Goal: Find specific page/section

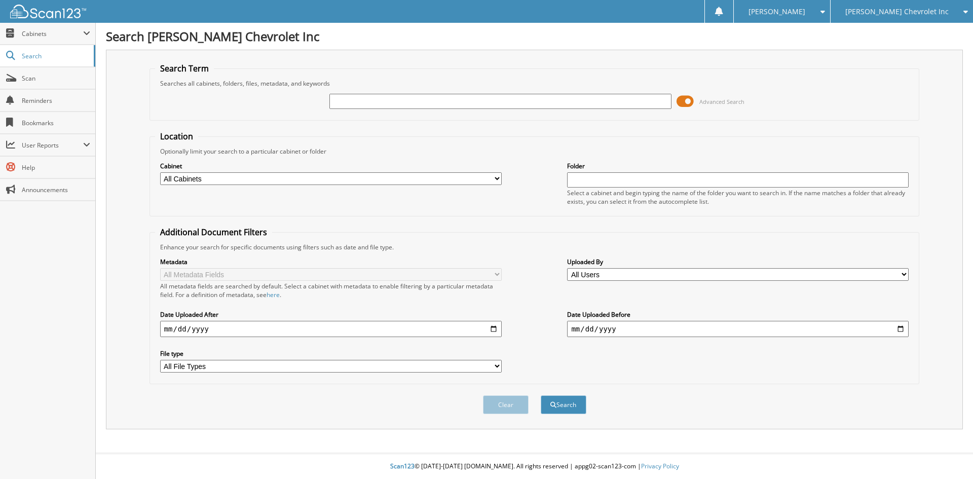
click at [367, 98] on input "text" at bounding box center [499, 101] width 341 height 15
type input "008372"
click at [541, 395] on button "Search" at bounding box center [564, 404] width 46 height 19
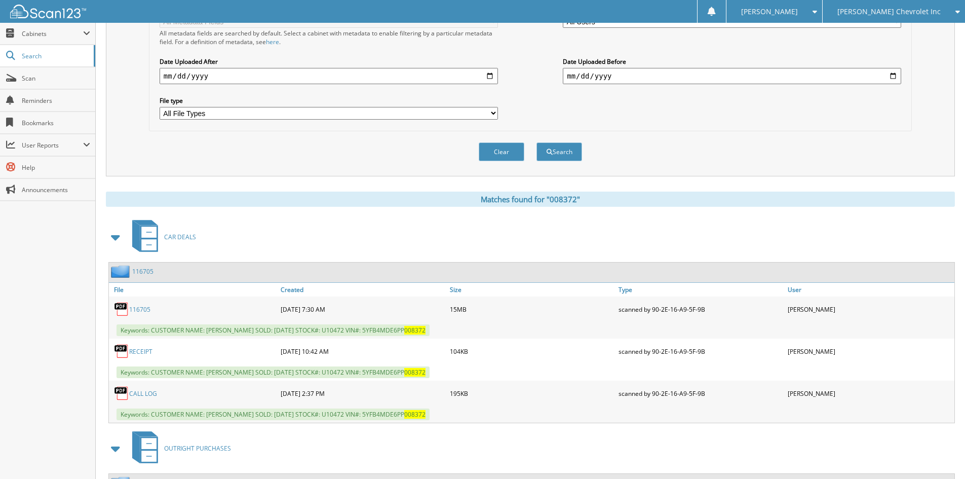
scroll to position [253, 0]
drag, startPoint x: 151, startPoint y: 329, endPoint x: 473, endPoint y: 326, distance: 321.7
click at [473, 326] on div "Keywords: CUSTOMER NAME: CHRISTOPHER RUTH DATE SOLD: 08/14/2025 STOCK#: U10472 …" at bounding box center [531, 329] width 845 height 17
copy span "CUSTOMER NAME: CHRISTOPHER RUTH DATE SOLD: 08/14/2025 STOCK#: U10472 VIN#: 5YFB…"
drag, startPoint x: 786, startPoint y: 164, endPoint x: 771, endPoint y: 169, distance: 16.0
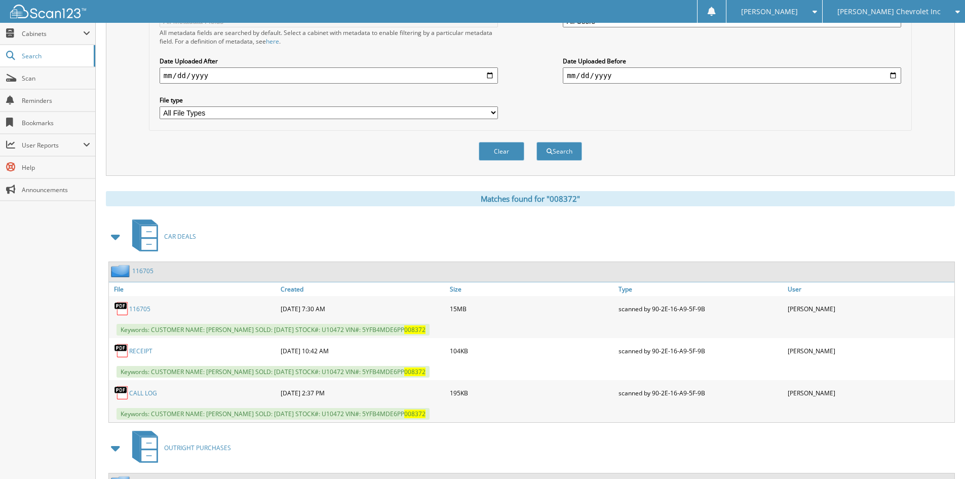
click at [786, 164] on div "Clear Search" at bounding box center [530, 151] width 763 height 41
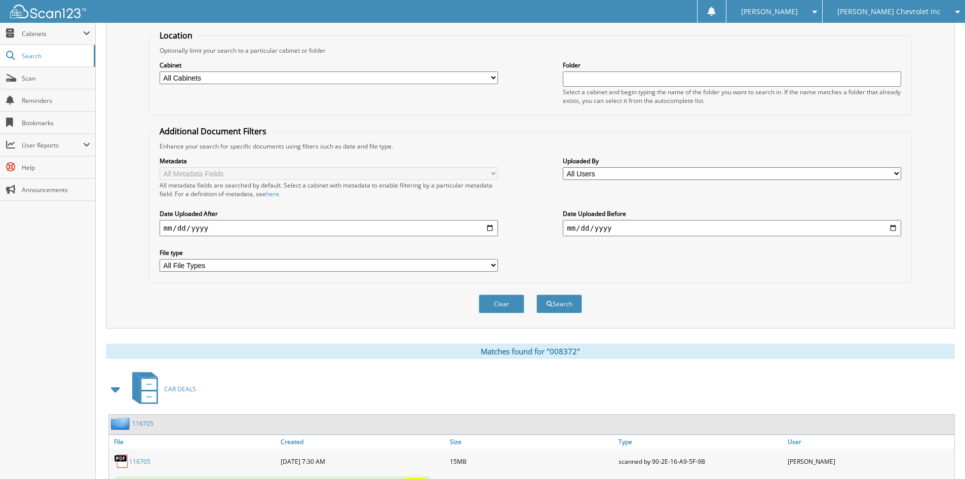
scroll to position [0, 0]
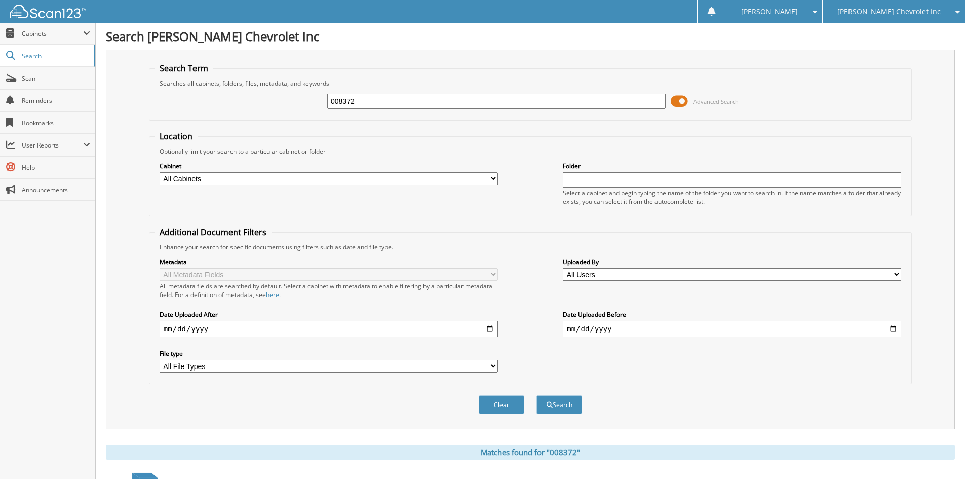
drag, startPoint x: 427, startPoint y: 98, endPoint x: 123, endPoint y: 71, distance: 304.6
click at [133, 76] on div "Search Term Searches all cabinets, folders, files, metadata, and keywords 00837…" at bounding box center [530, 239] width 849 height 379
type input "374105"
click at [536, 395] on button "Search" at bounding box center [559, 404] width 46 height 19
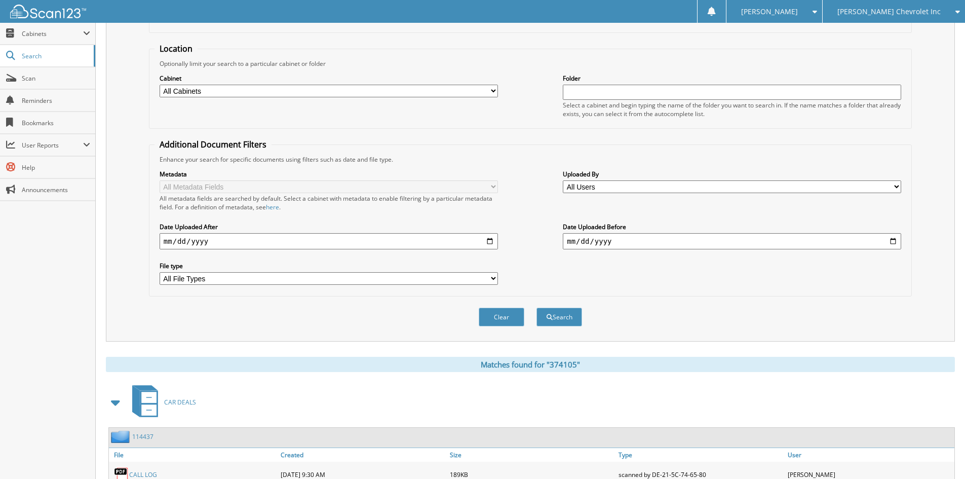
scroll to position [186, 0]
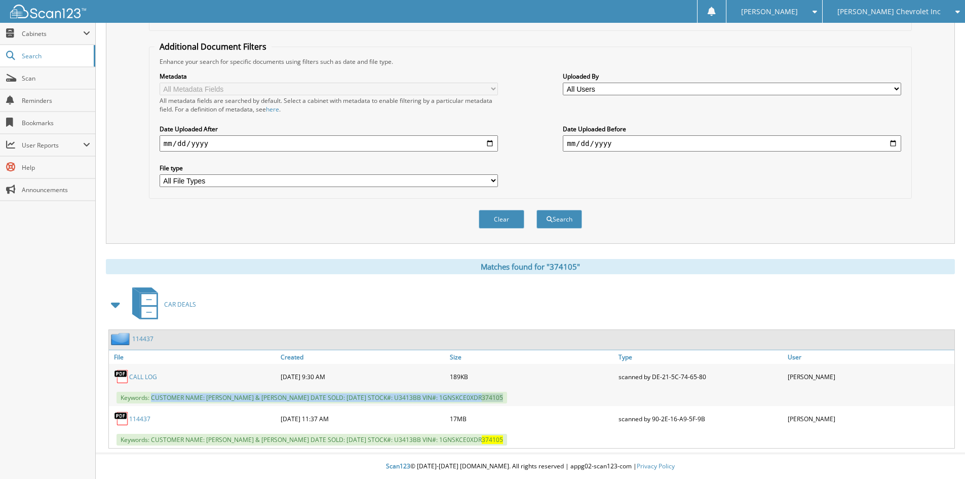
drag, startPoint x: 151, startPoint y: 395, endPoint x: 503, endPoint y: 398, distance: 351.6
click at [503, 398] on span "Keywords: CUSTOMER NAME: VANCE ALLEN & MARIAH ALLEN DATE SOLD: 05/06/2025 STOCK…" at bounding box center [312, 398] width 391 height 12
copy span "CUSTOMER NAME: VANCE ALLEN & MARIAH ALLEN DATE SOLD: 05/06/2025 STOCK#: U3413BB…"
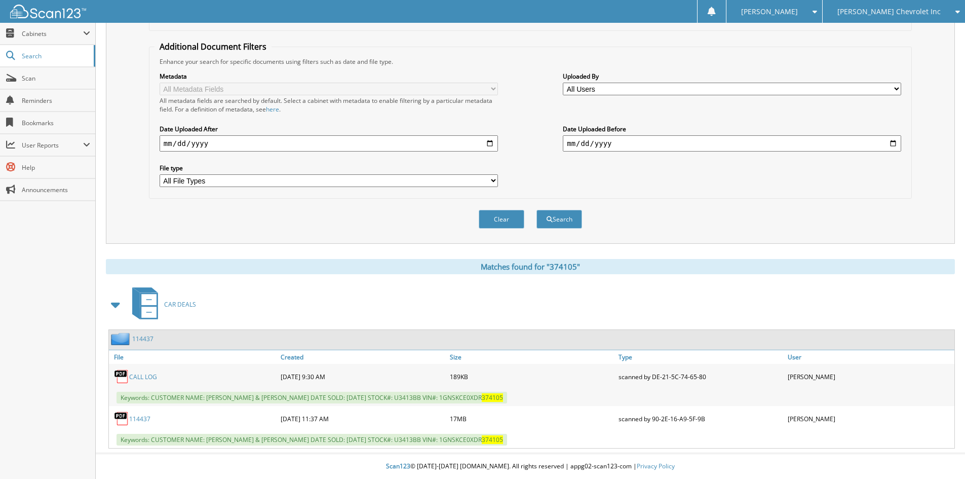
click at [908, 14] on span "[PERSON_NAME] Chevrolet Inc" at bounding box center [888, 12] width 103 height 6
click at [908, 30] on link "[PERSON_NAME] Alfa Romeo" at bounding box center [894, 32] width 142 height 18
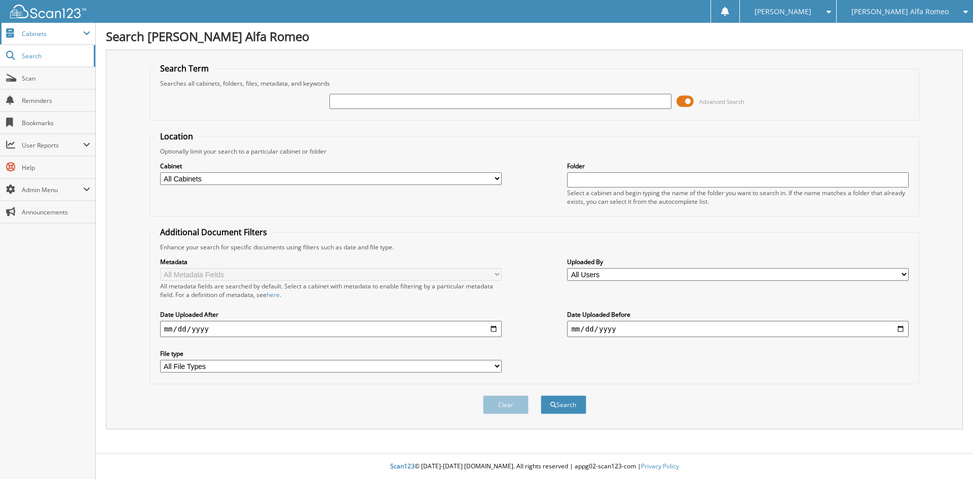
click at [54, 33] on span "Cabinets" at bounding box center [52, 33] width 61 height 9
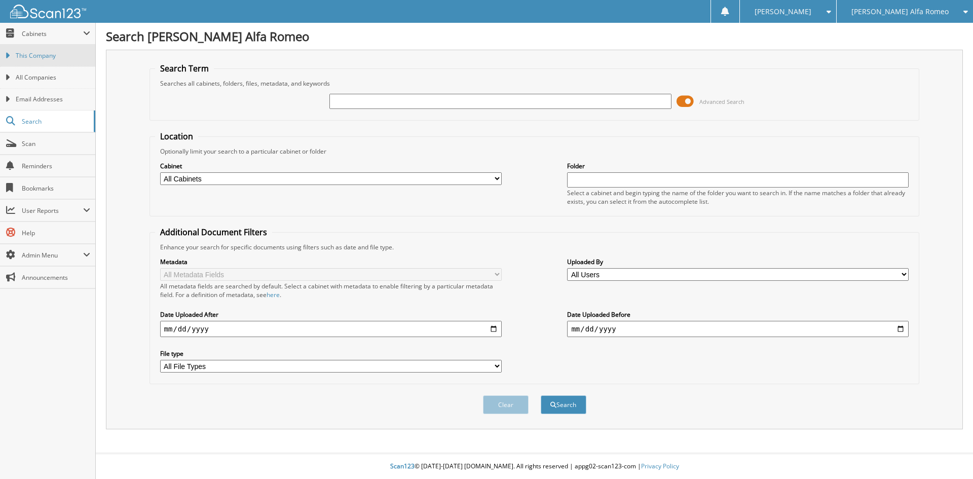
click at [52, 54] on span "This Company" at bounding box center [53, 55] width 74 height 9
